Goal: Feedback & Contribution: Submit feedback/report problem

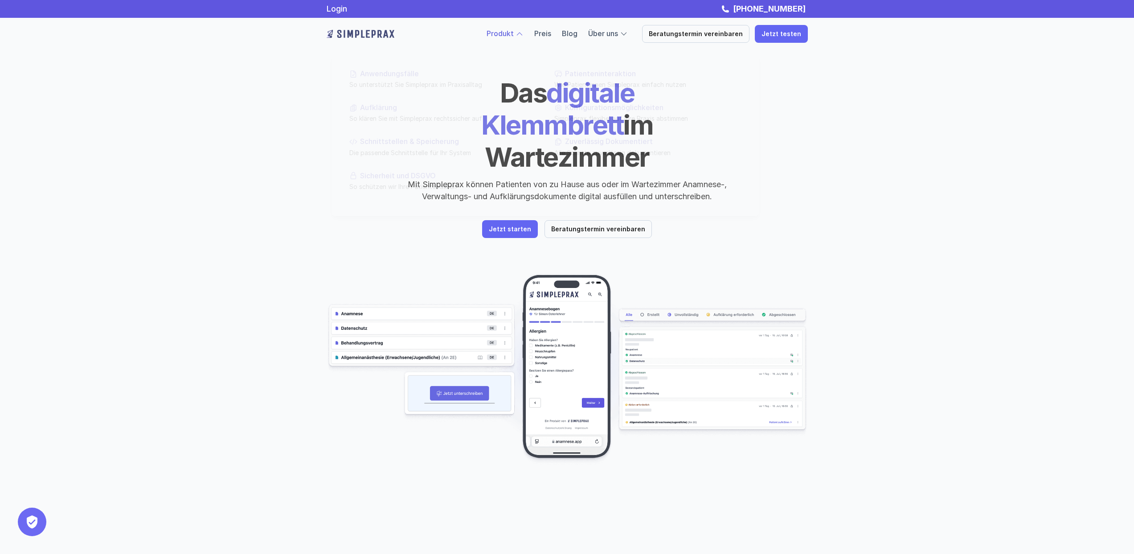
click at [514, 33] on link "Produkt" at bounding box center [499, 33] width 27 height 9
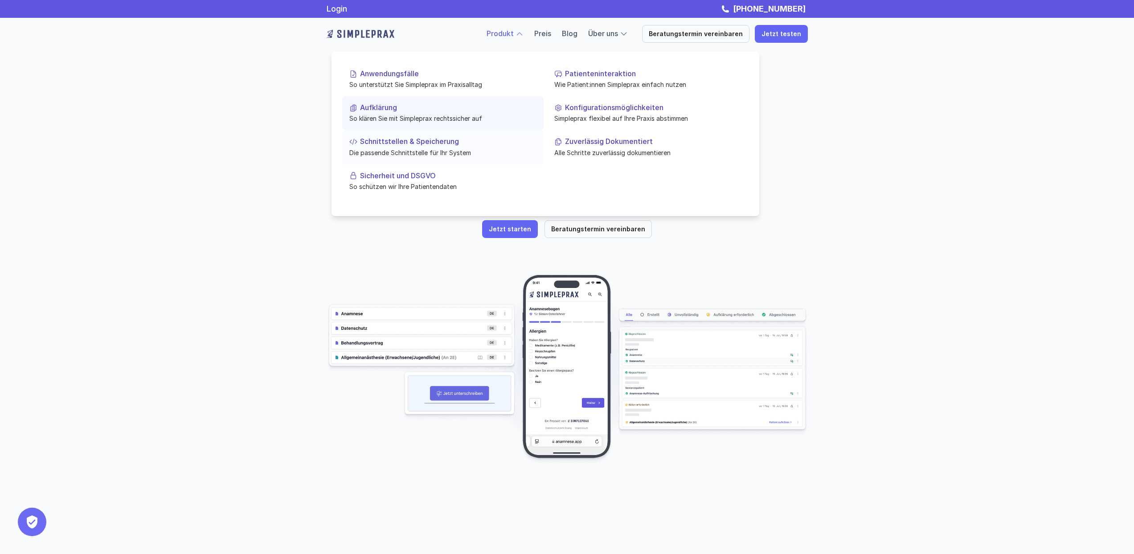
click at [428, 139] on p "Schnittstellen & Speicherung" at bounding box center [448, 141] width 176 height 8
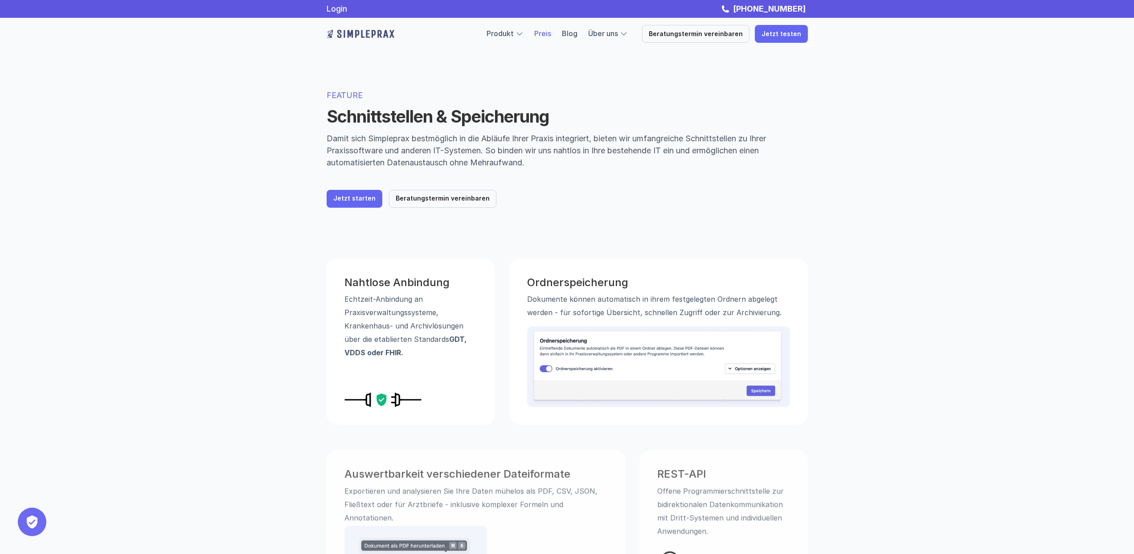
click at [551, 34] on link "Preis" at bounding box center [542, 33] width 17 height 9
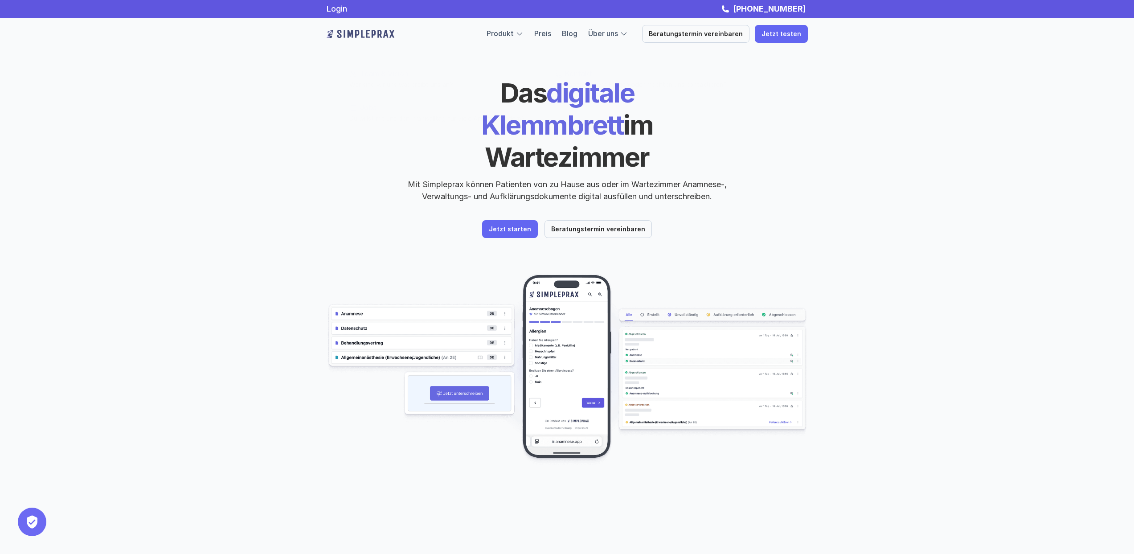
click at [241, 68] on div "Das digitale Klemmbrett im Wartezimmer Mit Simpleprax können Patienten von zu H…" at bounding box center [567, 255] width 1134 height 510
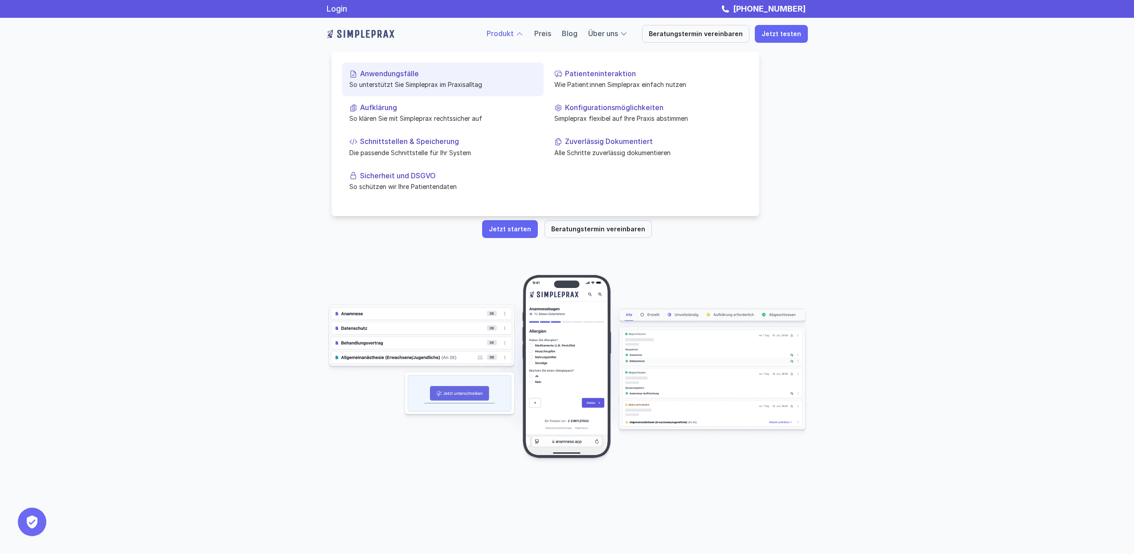
click at [409, 72] on p "Anwendungsfälle" at bounding box center [448, 73] width 176 height 8
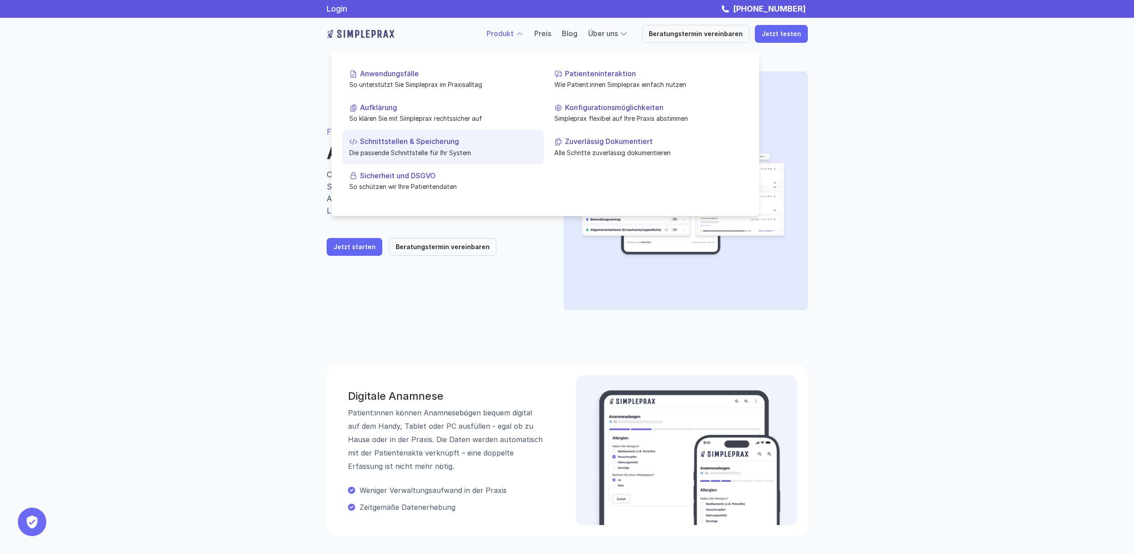
click at [430, 139] on p "Schnittstellen & Speicherung" at bounding box center [448, 141] width 176 height 8
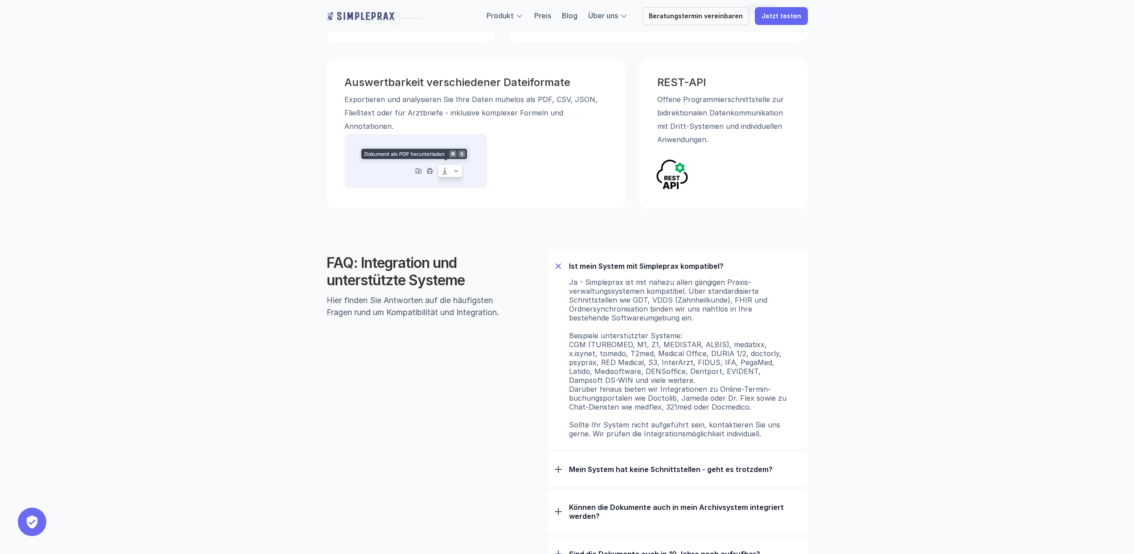
scroll to position [401, 0]
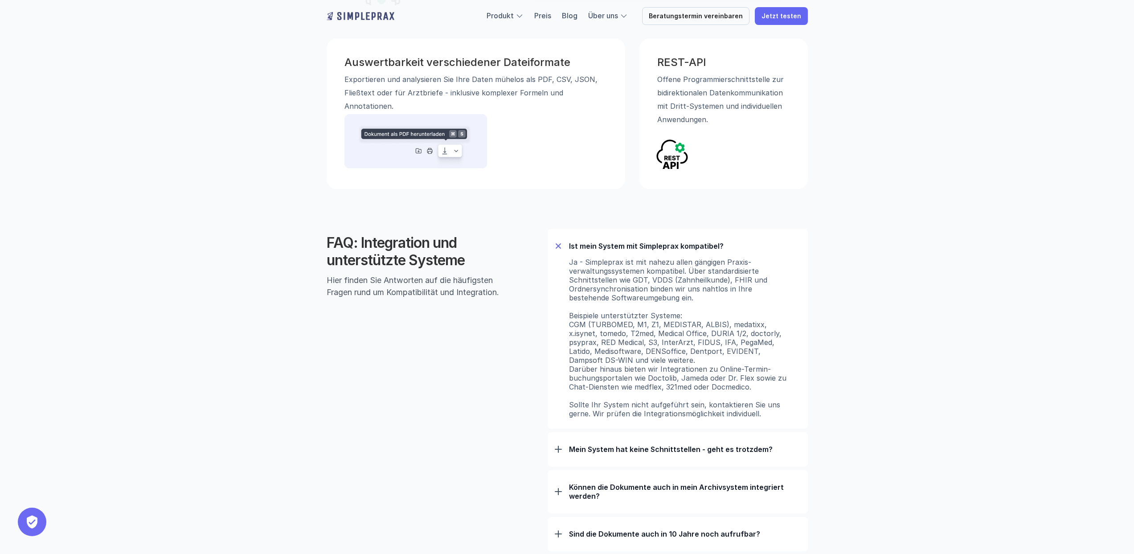
click at [583, 452] on p "Mein System hat keine Schnittstellen - geht es trotzdem?" at bounding box center [685, 449] width 232 height 9
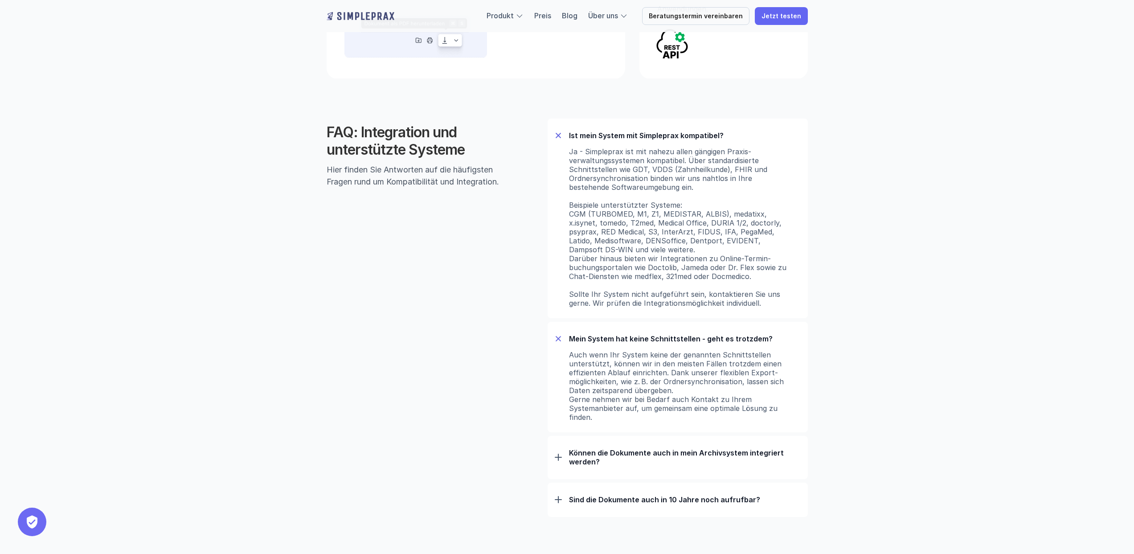
scroll to position [514, 0]
click at [587, 449] on p "Können die Dokumente auch in mein Archivsystem integriert werden?" at bounding box center [685, 455] width 232 height 18
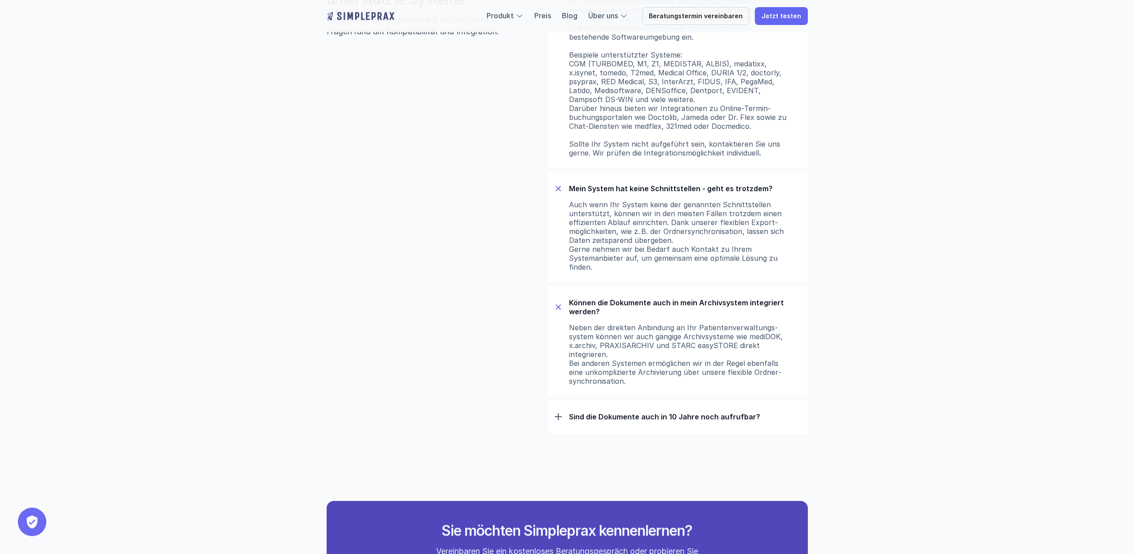
scroll to position [720, 0]
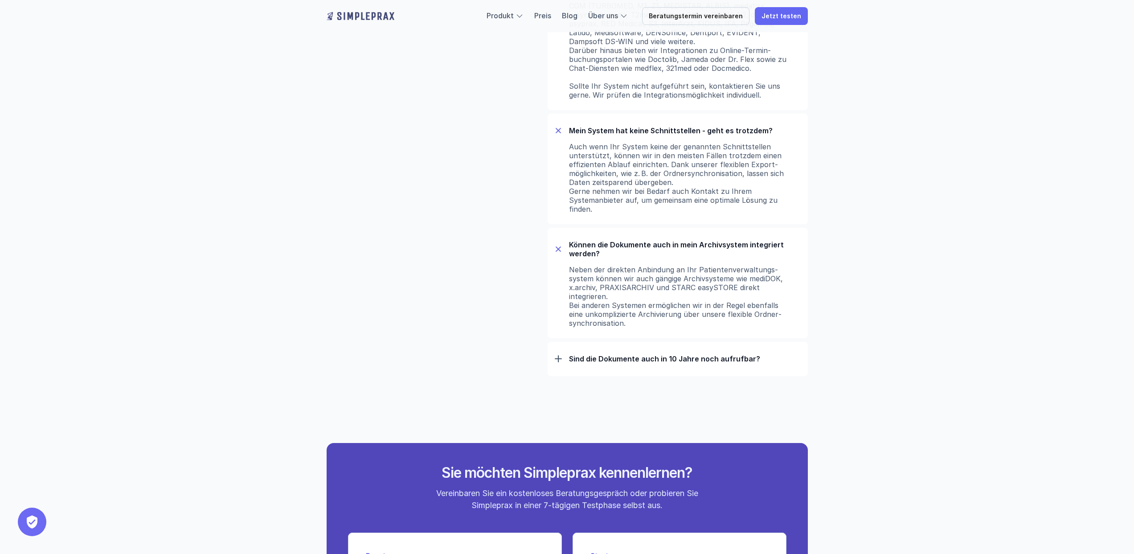
click at [603, 363] on div "Sind die Dokumente auch in 10 Jahre noch aufrufbar?" at bounding box center [678, 358] width 246 height 23
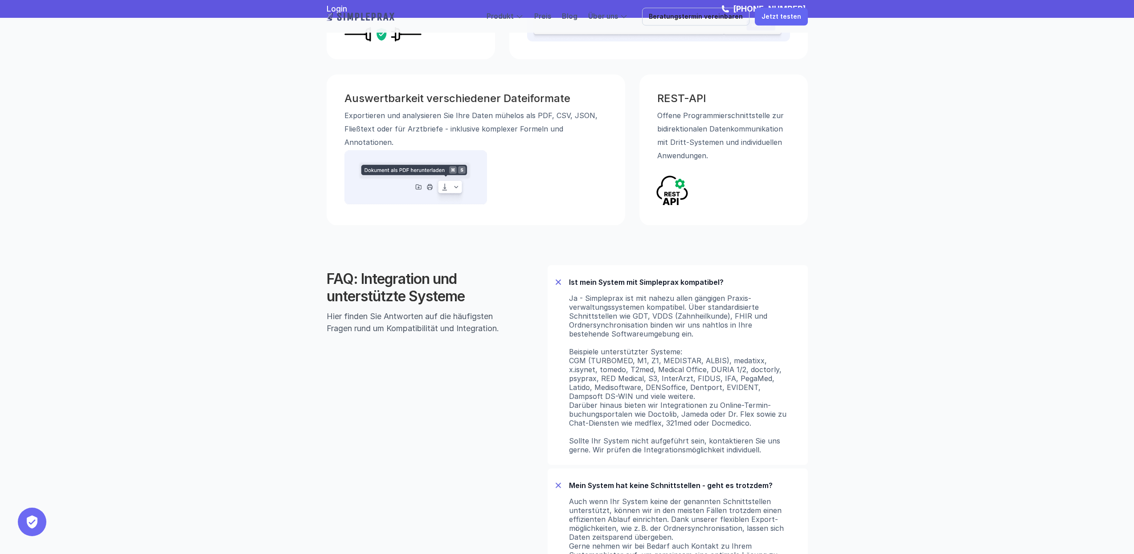
scroll to position [0, 0]
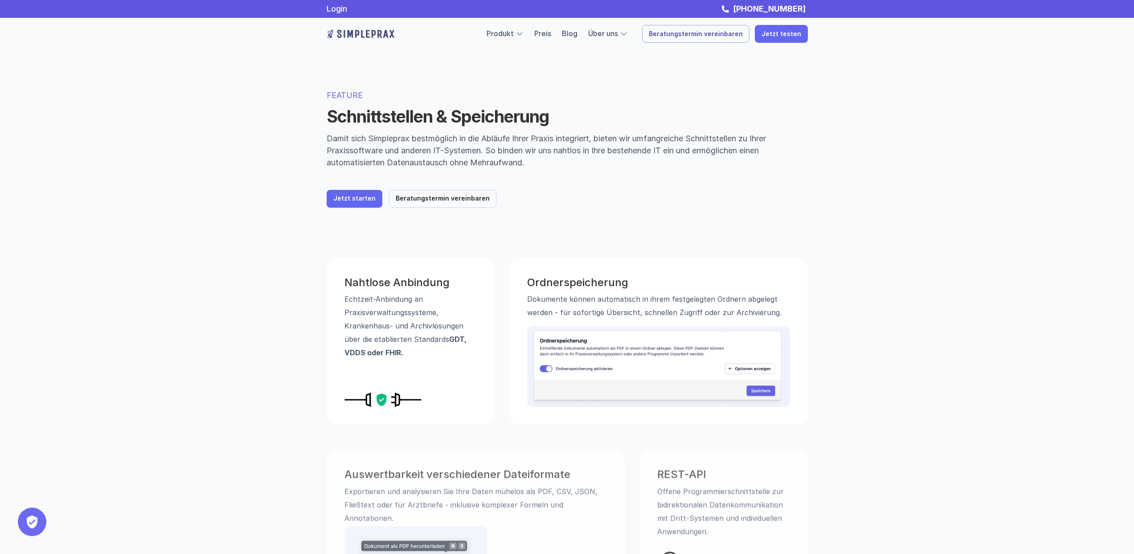
click at [628, 34] on div "Über uns" at bounding box center [608, 34] width 40 height 12
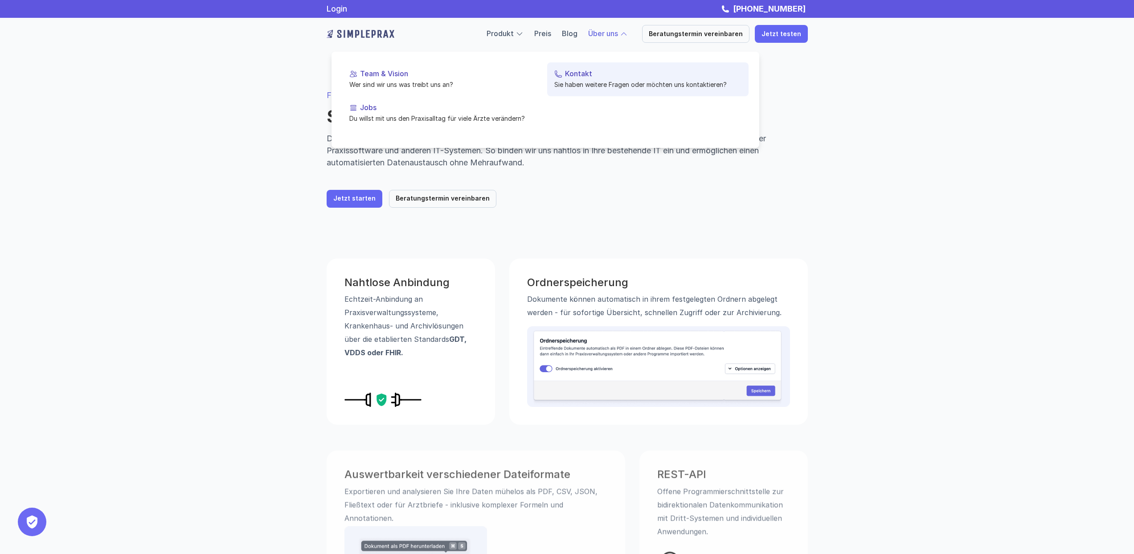
click at [585, 71] on p "Kontakt" at bounding box center [653, 73] width 176 height 8
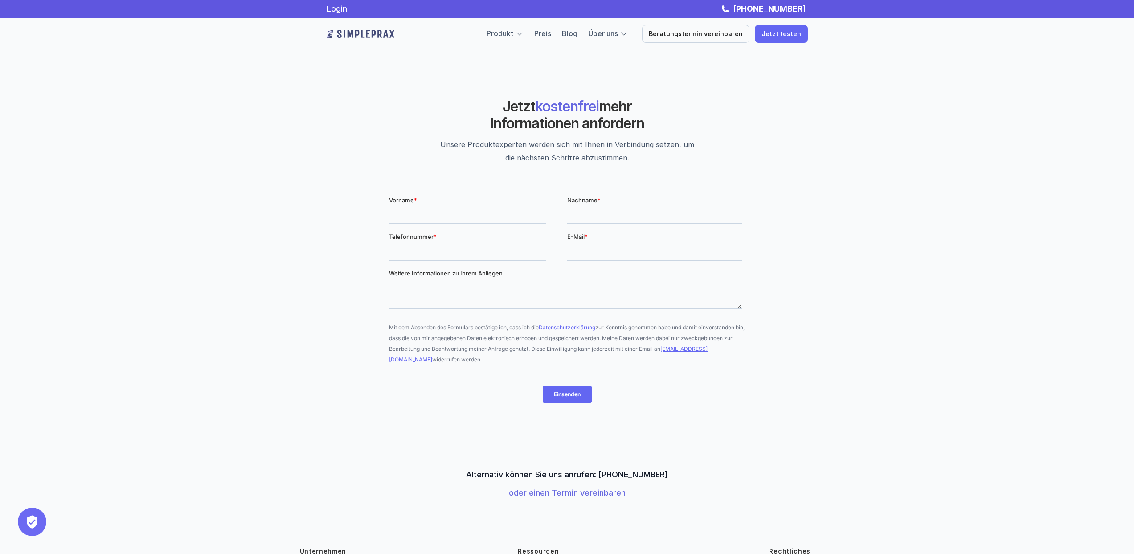
click at [469, 219] on input "Vorname *" at bounding box center [466, 215] width 157 height 18
type input "Dr. [PERSON_NAME]"
type input "[PERSON_NAME]"
type input "017622931152"
type input "[PERSON_NAME][EMAIL_ADDRESS][DOMAIN_NAME][PERSON_NAME]"
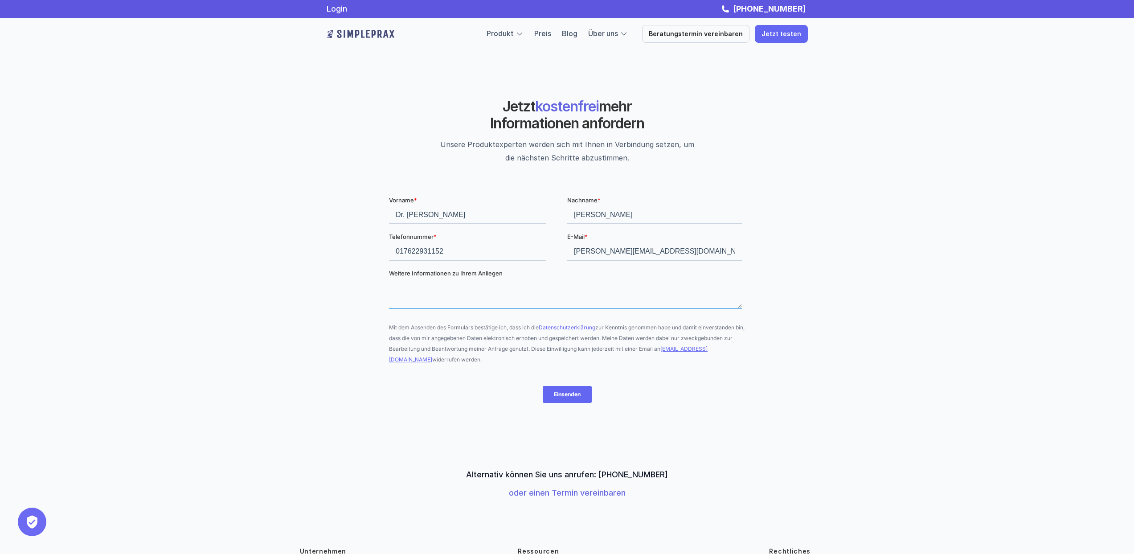
click at [450, 298] on textarea "Weitere Informationen zu Ihrem Anliegen" at bounding box center [564, 293] width 353 height 29
drag, startPoint x: 608, startPoint y: 288, endPoint x: 658, endPoint y: 286, distance: 49.9
click at [658, 286] on textarea "Ich interessiere mich für digitale OP Aufklärung mit Thieme Bögen. Gibt es da e…" at bounding box center [564, 293] width 353 height 29
drag, startPoint x: 653, startPoint y: 290, endPoint x: 664, endPoint y: 293, distance: 11.7
click at [556, 299] on textarea "Ich interessiere mich für digitale OP Aufklärung mit Thieme Bögen. Unser Praxis…" at bounding box center [564, 293] width 353 height 29
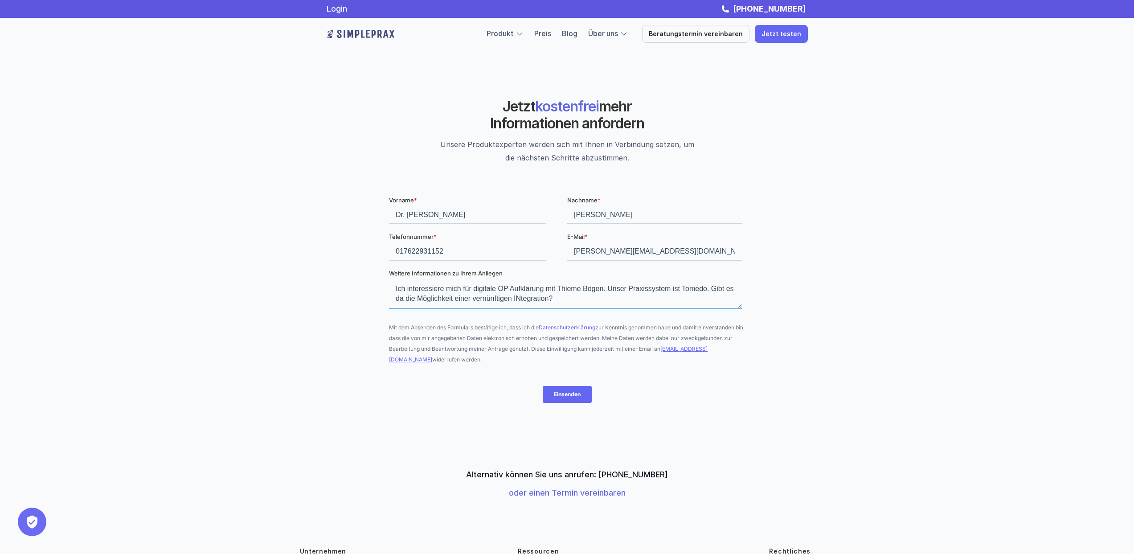
click at [530, 296] on textarea "Ich interessiere mich für digitale OP Aufklärung mit Thieme Bögen. Unser Praxis…" at bounding box center [564, 293] width 353 height 29
click at [569, 296] on textarea "Ich interessiere mich für digitale OP Aufklärung mit Thieme Bögen. Unser Praxis…" at bounding box center [564, 293] width 353 height 29
type textarea "Ich interessiere mich für digitale OP Aufklärung mit Thieme Bögen. Unser Praxis…"
click at [561, 394] on input "Einsenden" at bounding box center [566, 393] width 49 height 17
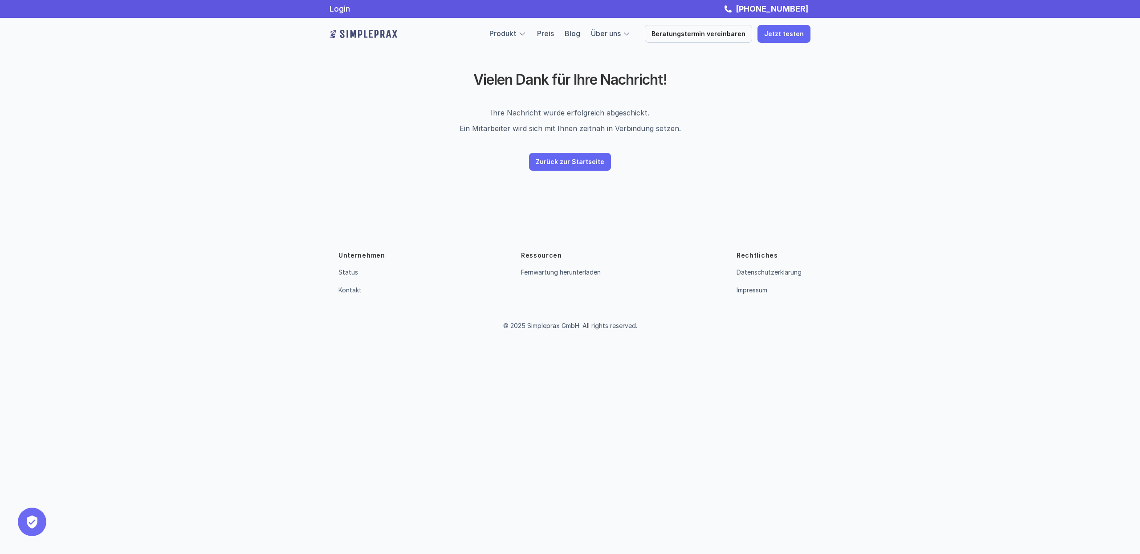
click at [561, 158] on p "Zurück zur Startseite" at bounding box center [570, 162] width 69 height 8
